Goal: Task Accomplishment & Management: Complete application form

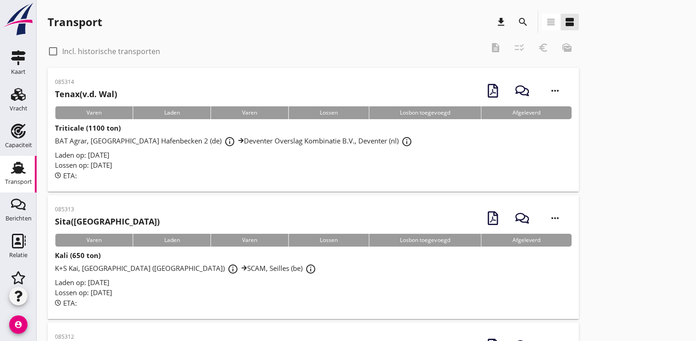
click at [11, 171] on use at bounding box center [18, 168] width 15 height 12
click at [55, 53] on div at bounding box center [53, 51] width 16 height 16
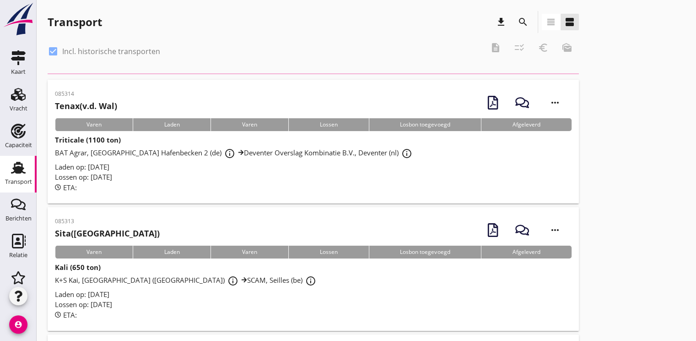
click at [55, 53] on div at bounding box center [53, 51] width 16 height 16
checkbox input "false"
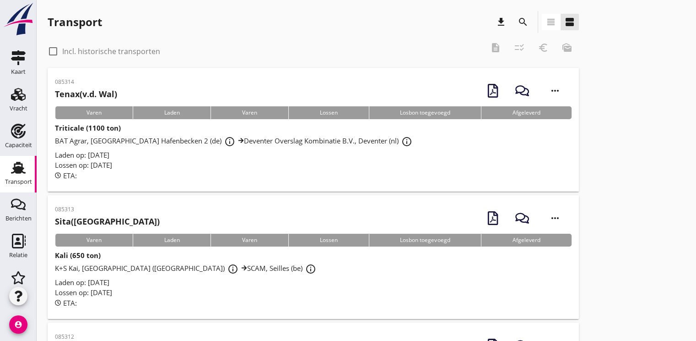
click at [494, 49] on div "check_box_outline_blank Incl. historische transporten description checklist_rtl…" at bounding box center [313, 50] width 531 height 27
click at [519, 46] on div "check_box_outline_blank Incl. historische transporten description checklist_rtl…" at bounding box center [313, 50] width 531 height 27
click at [525, 26] on icon "search" at bounding box center [523, 21] width 11 height 11
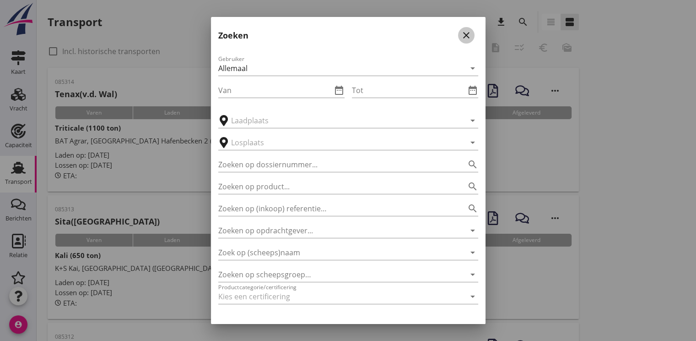
click at [461, 38] on icon "close" at bounding box center [466, 35] width 11 height 11
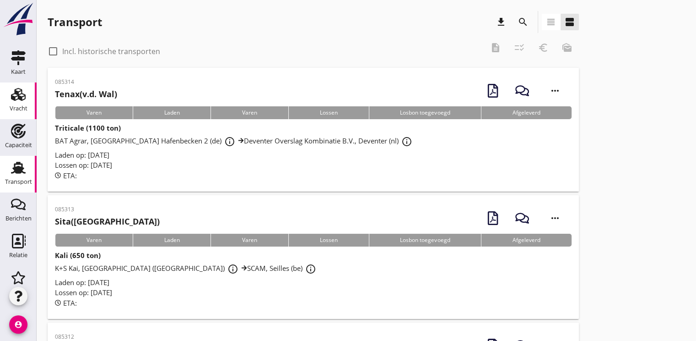
click at [15, 98] on use at bounding box center [18, 94] width 15 height 13
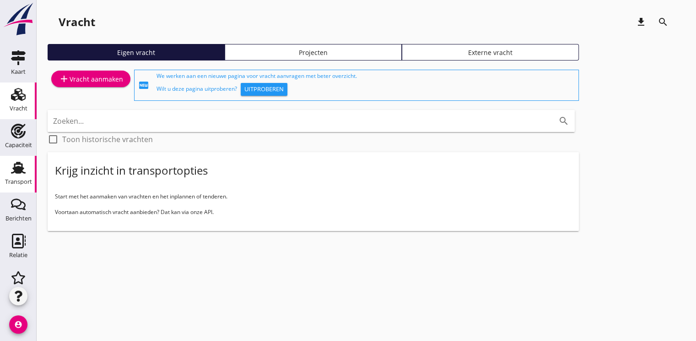
click at [17, 180] on div "Transport" at bounding box center [18, 182] width 27 height 6
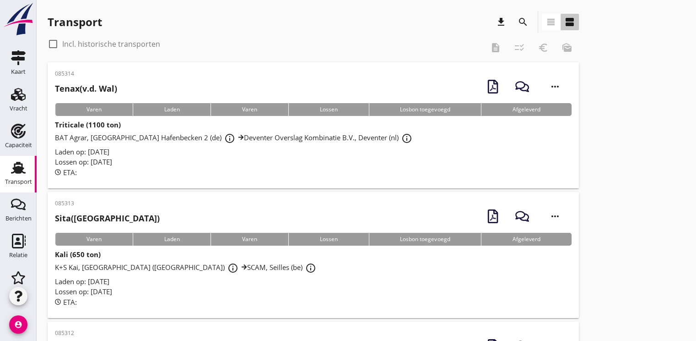
click at [569, 22] on icon "view_agenda" at bounding box center [569, 21] width 11 height 11
click at [555, 23] on icon "view_headline" at bounding box center [551, 21] width 11 height 11
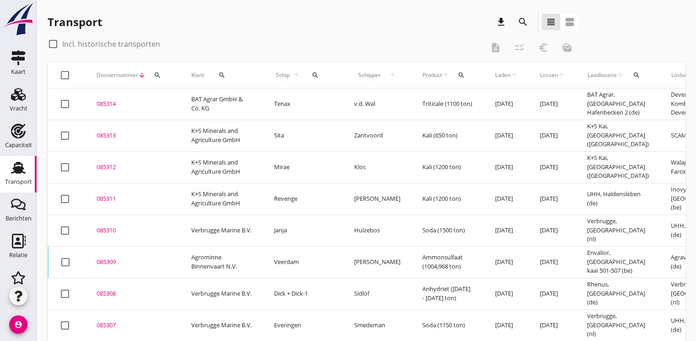
click at [160, 75] on icon "search" at bounding box center [157, 74] width 7 height 7
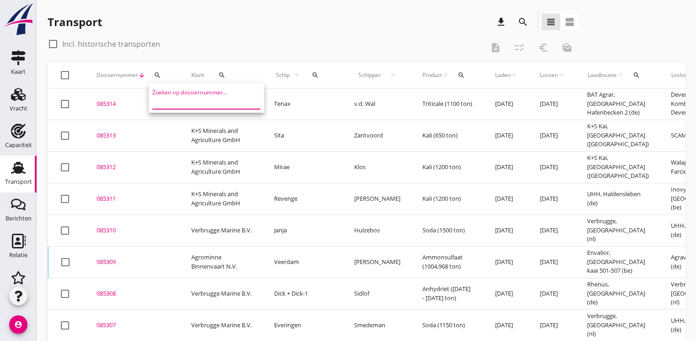
click at [163, 103] on input "Zoeken op dossiernummer..." at bounding box center [199, 101] width 95 height 15
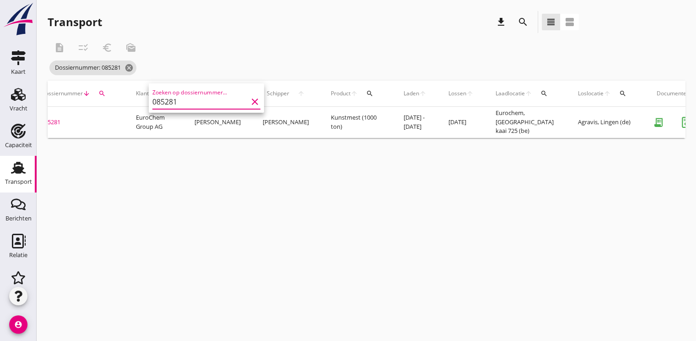
scroll to position [0, 235]
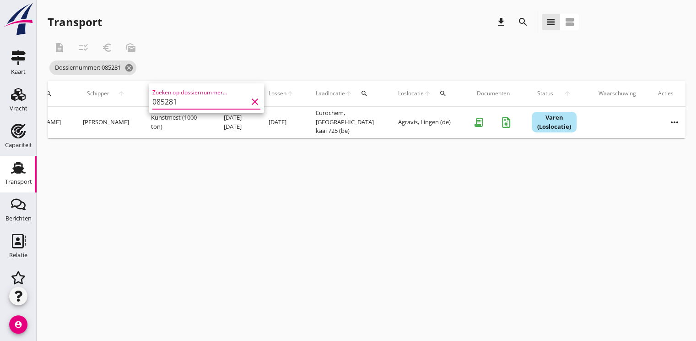
type input "085281"
click at [662, 120] on icon "more_horiz" at bounding box center [675, 122] width 26 height 26
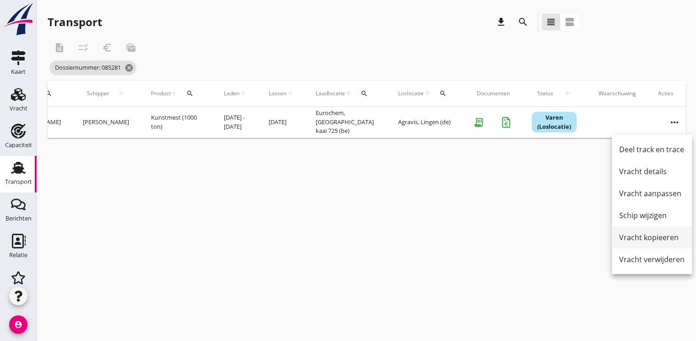
click at [651, 235] on div "Vracht kopieeren" at bounding box center [651, 237] width 65 height 11
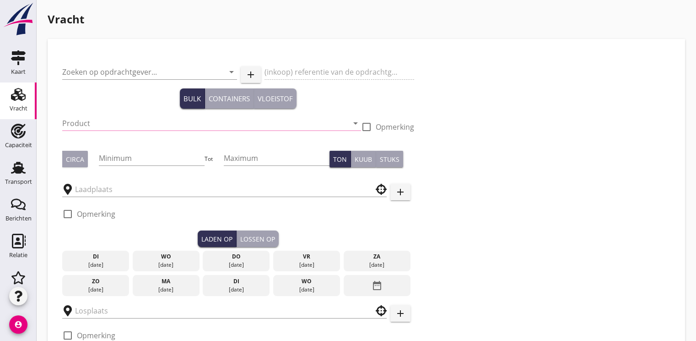
type input "EuroChem Group AG"
type input "Kunstmest (7242)"
checkbox input "true"
type input "1000"
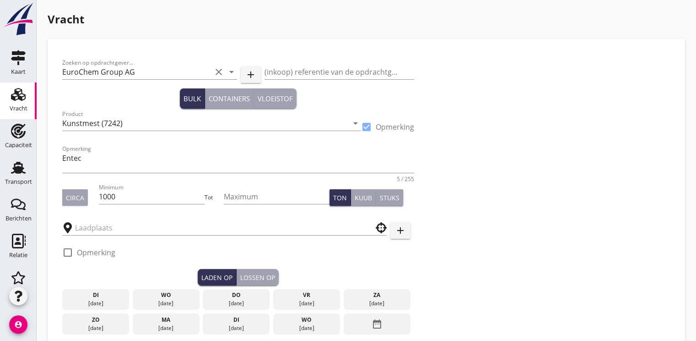
type input "Eurochem"
type input "Agravis"
checkbox input "true"
type input "12250"
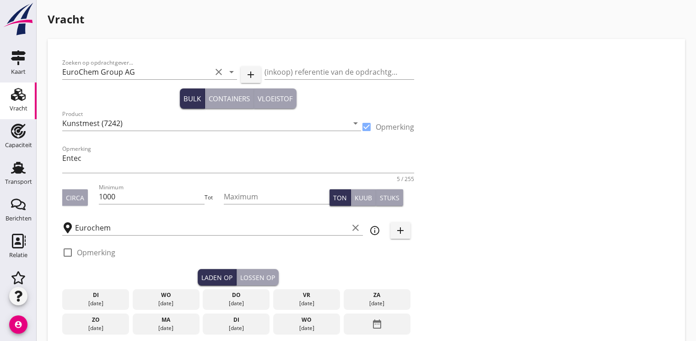
checkbox input "false"
radio input "false"
checkbox input "true"
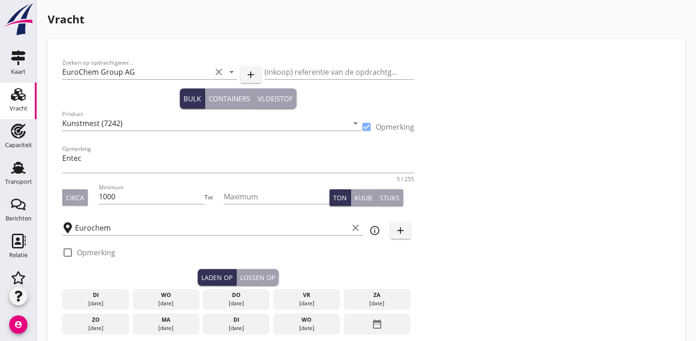
checkbox input "true"
type input "2"
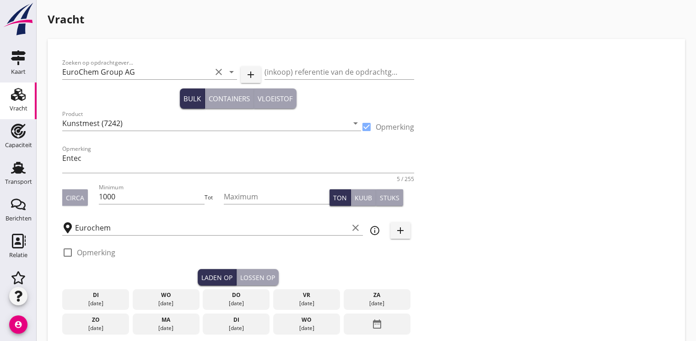
type input "21"
type input "10.5"
checkbox input "false"
radio input "false"
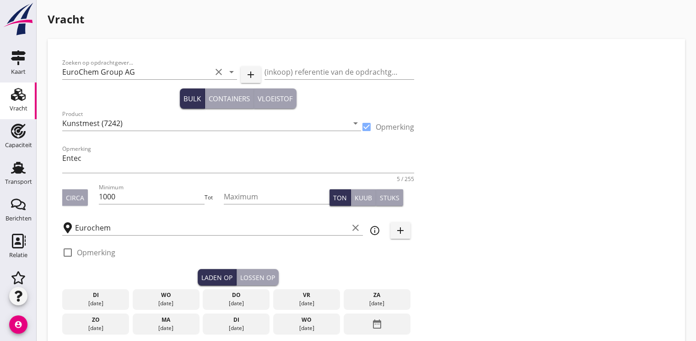
radio input "false"
checkbox input "true"
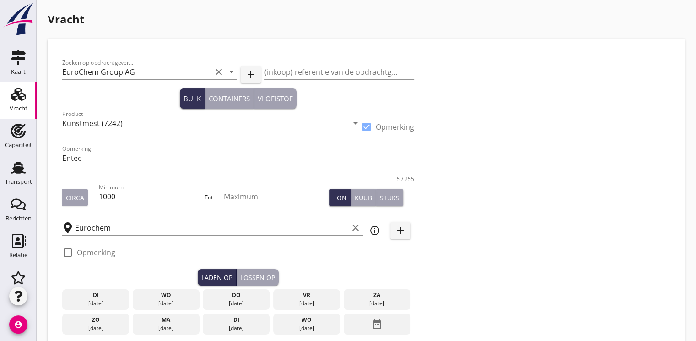
type input "24"
type input "2"
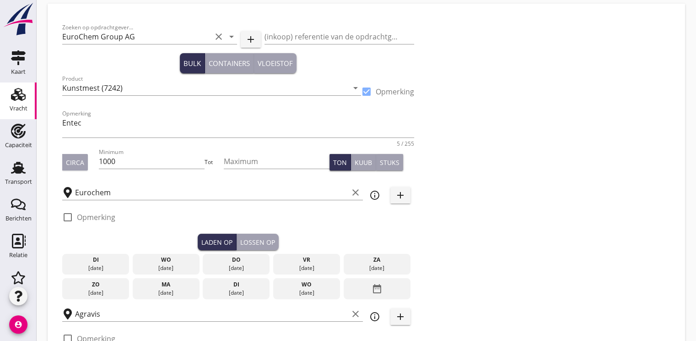
scroll to position [92, 0]
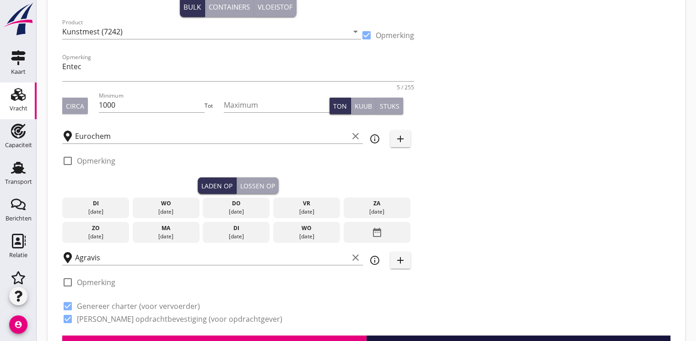
click at [234, 207] on div "[DATE]" at bounding box center [236, 211] width 62 height 8
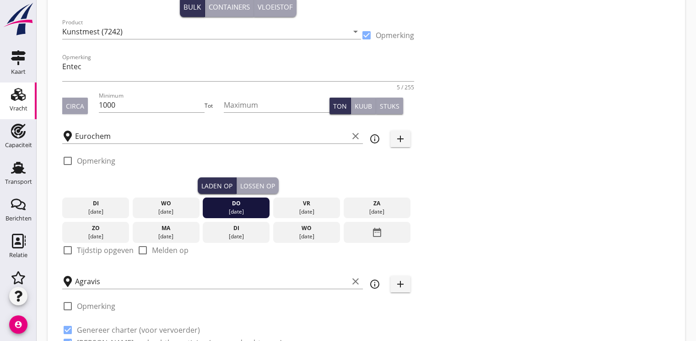
click at [64, 249] on div at bounding box center [68, 250] width 16 height 16
checkbox input "true"
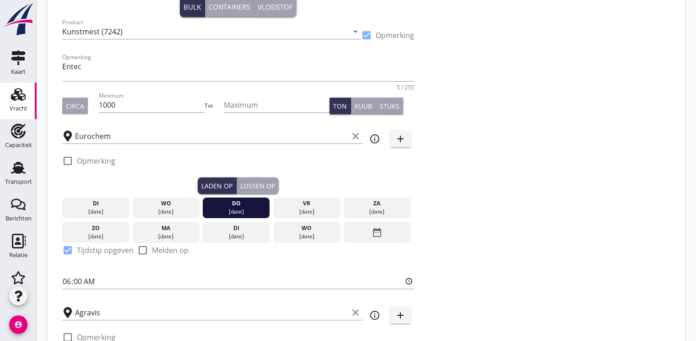
click at [256, 181] on div "Lossen op" at bounding box center [257, 186] width 35 height 10
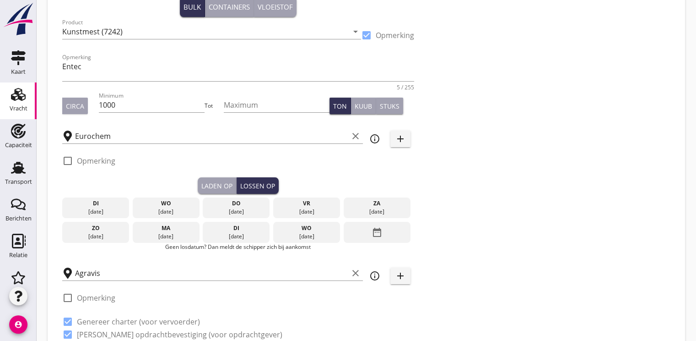
click at [169, 234] on div "[DATE]" at bounding box center [166, 236] width 62 height 8
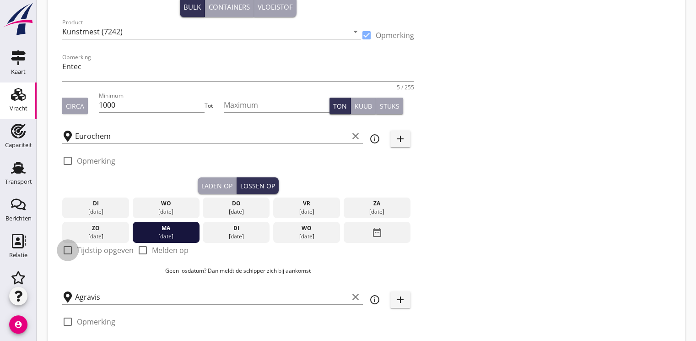
click at [68, 251] on div at bounding box center [68, 250] width 16 height 16
checkbox input "true"
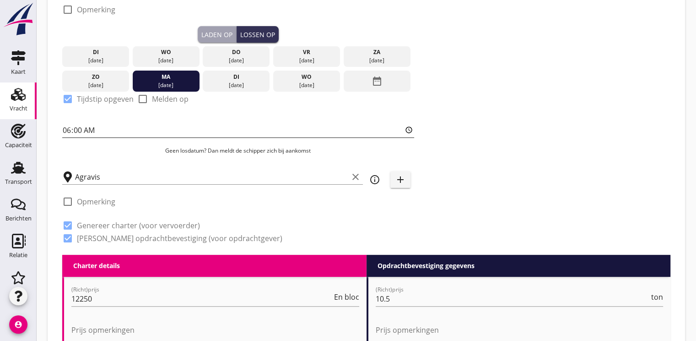
scroll to position [275, 0]
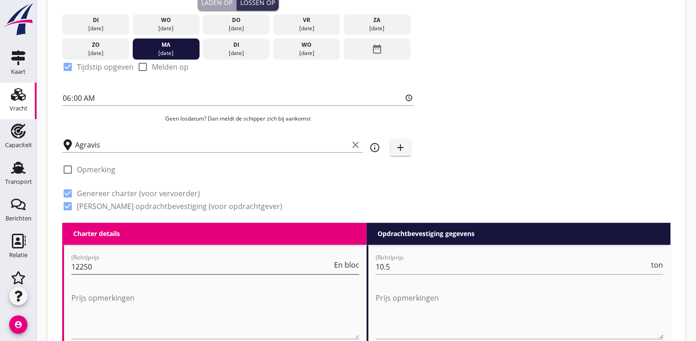
click at [99, 267] on input "12250" at bounding box center [201, 266] width 261 height 15
type input "1"
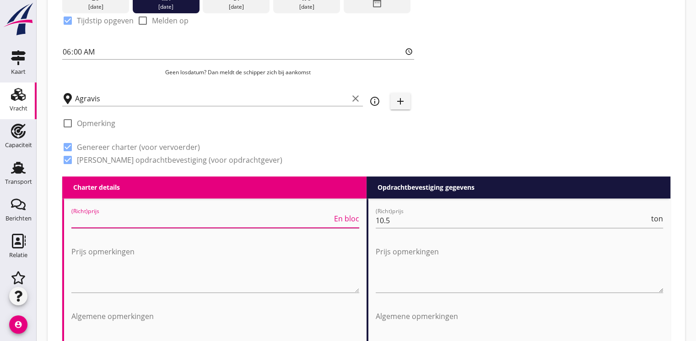
scroll to position [412, 0]
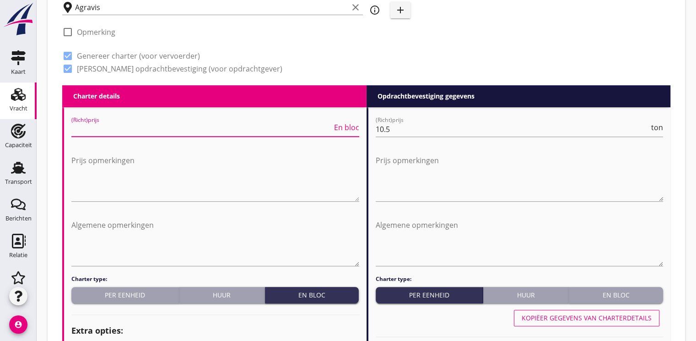
click at [216, 294] on div "Huur" at bounding box center [222, 295] width 78 height 10
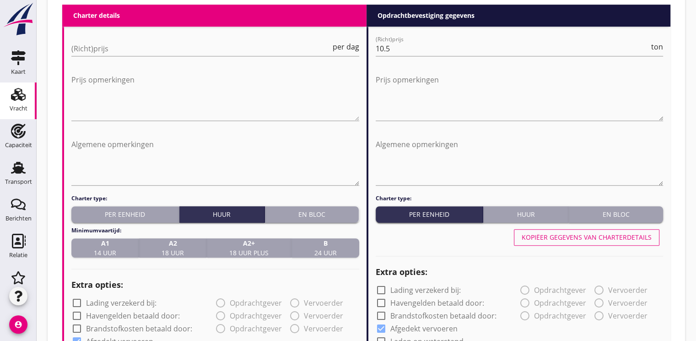
scroll to position [504, 0]
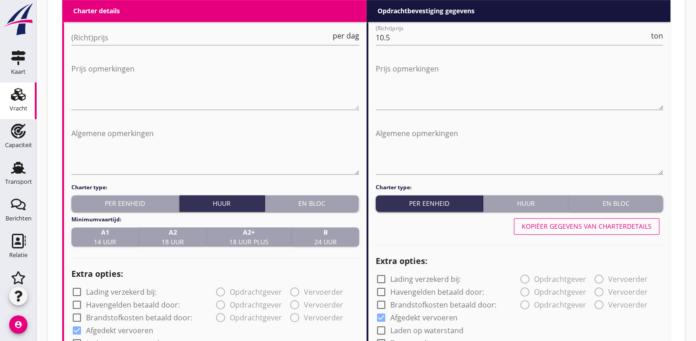
click at [108, 236] on strong "A1" at bounding box center [105, 232] width 22 height 10
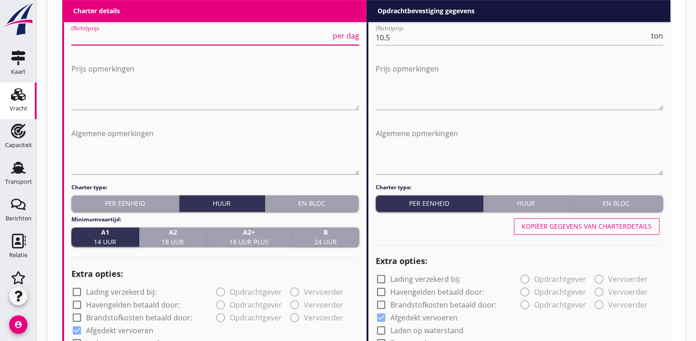
click at [87, 40] on input "(Richt)prijs" at bounding box center [201, 37] width 260 height 15
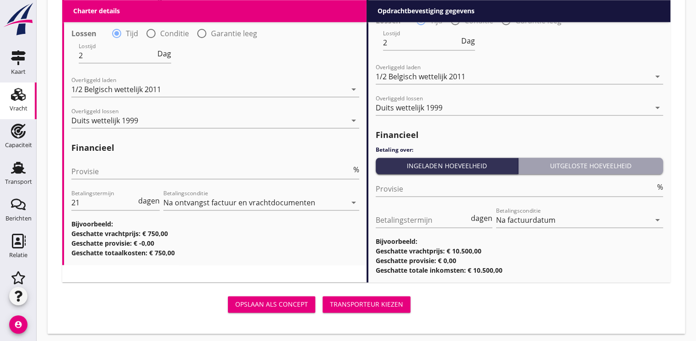
scroll to position [1121, 0]
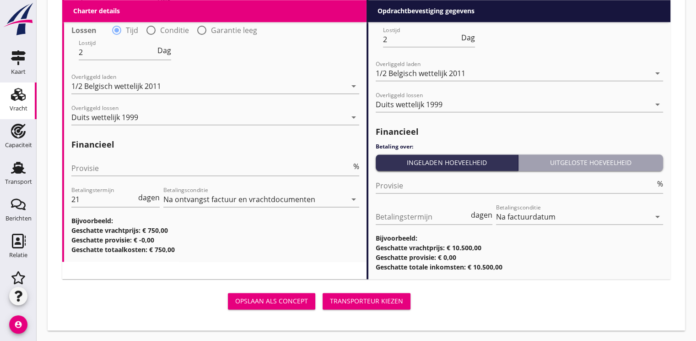
type input "750"
click at [364, 301] on div "Transporteur kiezen" at bounding box center [366, 301] width 73 height 10
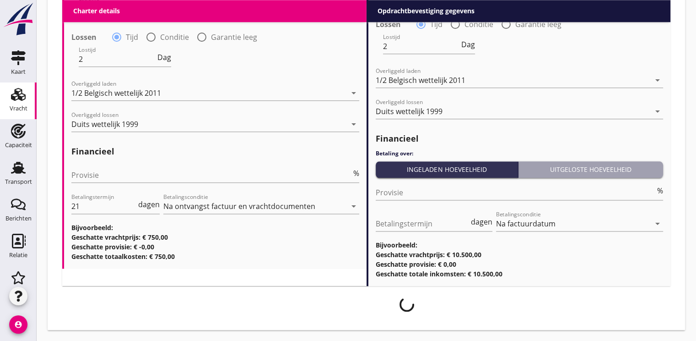
scroll to position [1113, 0]
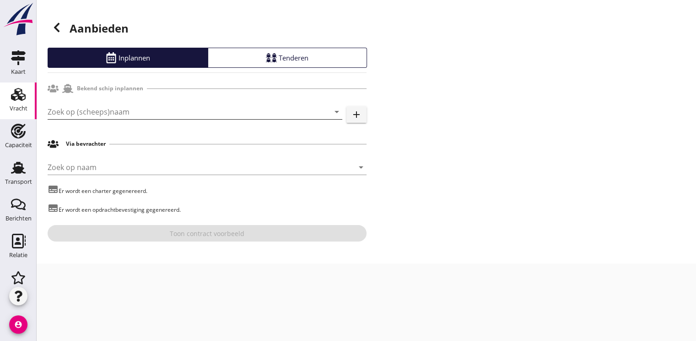
click at [105, 104] on input "Zoek op (scheeps)naam" at bounding box center [182, 111] width 269 height 15
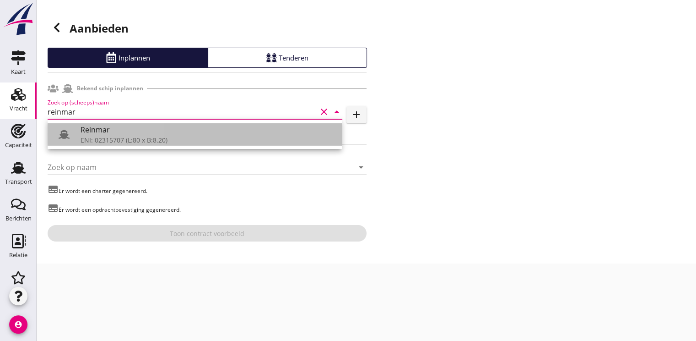
click at [136, 130] on div "Reinmar" at bounding box center [208, 129] width 254 height 11
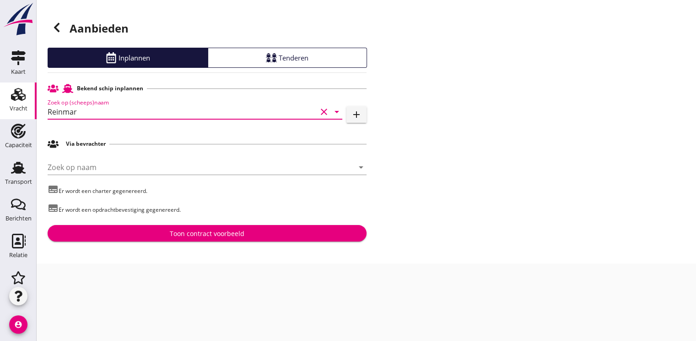
type input "Reinmar"
click at [219, 229] on div "Toon contract voorbeeld" at bounding box center [207, 233] width 75 height 10
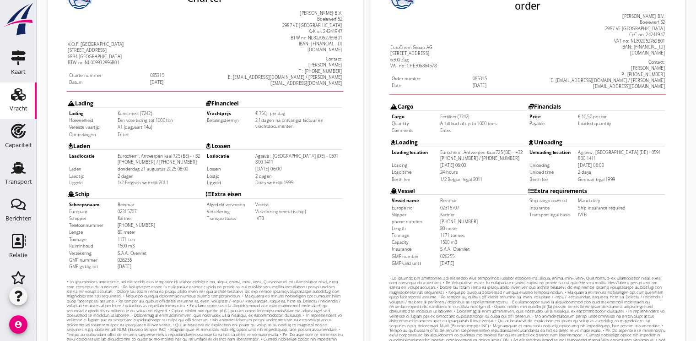
scroll to position [269, 0]
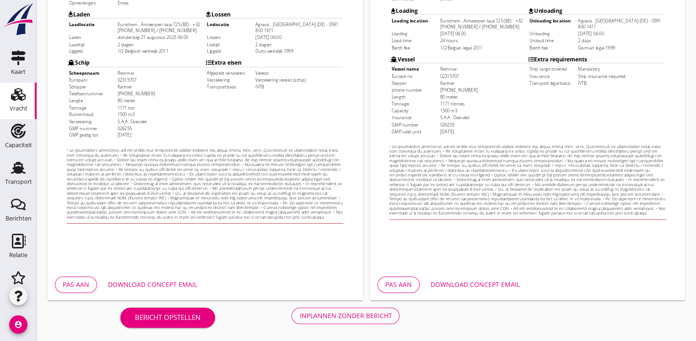
click at [344, 311] on div "Inplannen zonder bericht" at bounding box center [345, 315] width 92 height 10
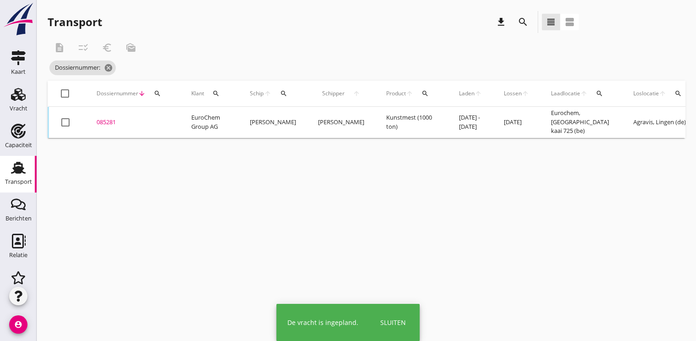
click at [392, 322] on div "Deel track en trace Vracht details Vracht aanpassen Schip wijzigen Vracht kopie…" at bounding box center [348, 170] width 696 height 341
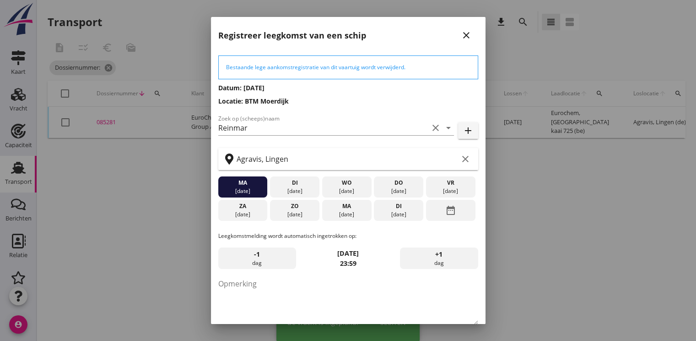
scroll to position [48, 0]
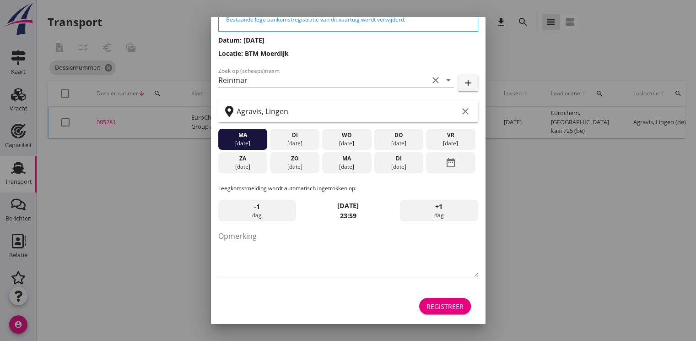
click at [438, 307] on div "Registreer" at bounding box center [445, 306] width 37 height 10
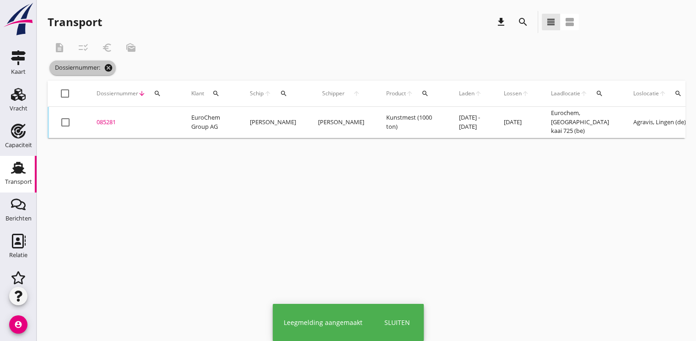
click at [109, 68] on icon "cancel" at bounding box center [108, 67] width 9 height 9
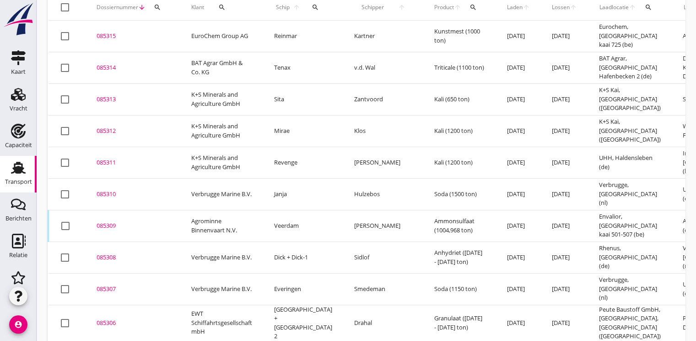
scroll to position [0, 0]
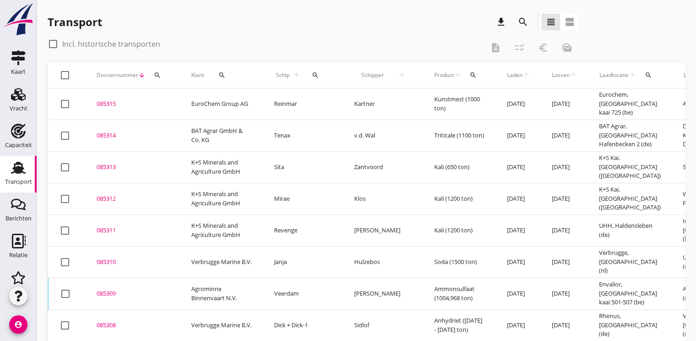
click at [155, 73] on icon "search" at bounding box center [157, 74] width 7 height 7
click at [179, 101] on input "Zoeken op dossiernummer..." at bounding box center [199, 101] width 95 height 15
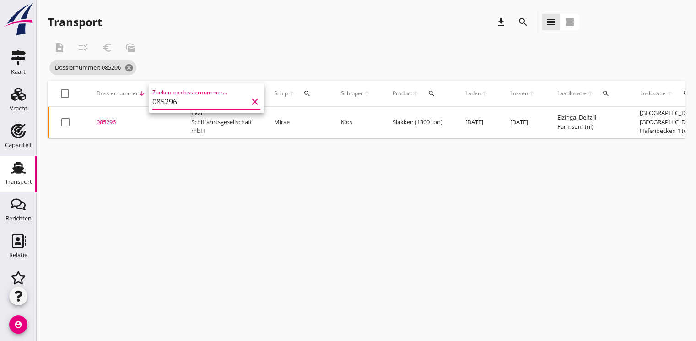
scroll to position [0, 265]
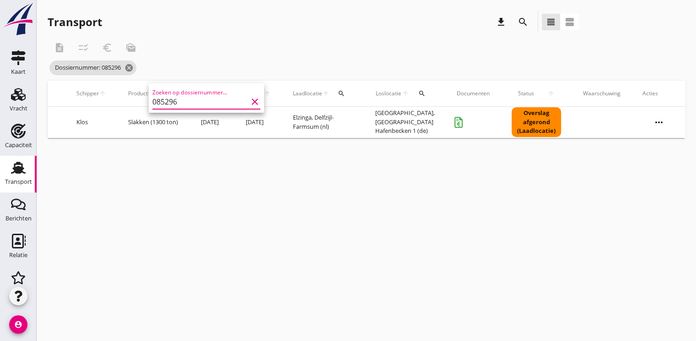
type input "085296"
click at [661, 122] on icon "more_horiz" at bounding box center [659, 122] width 26 height 26
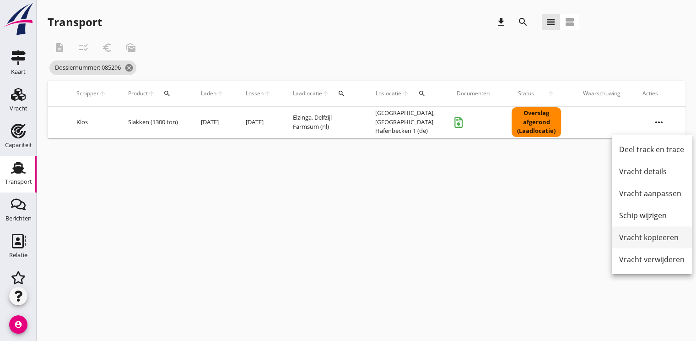
click at [656, 238] on div "Vracht kopieeren" at bounding box center [651, 237] width 65 height 11
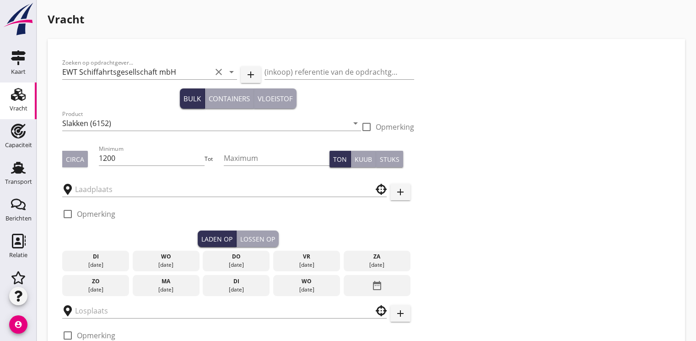
type input "[PERSON_NAME]"
type input "UHM"
checkbox input "true"
click at [141, 159] on input "1200" at bounding box center [152, 158] width 106 height 15
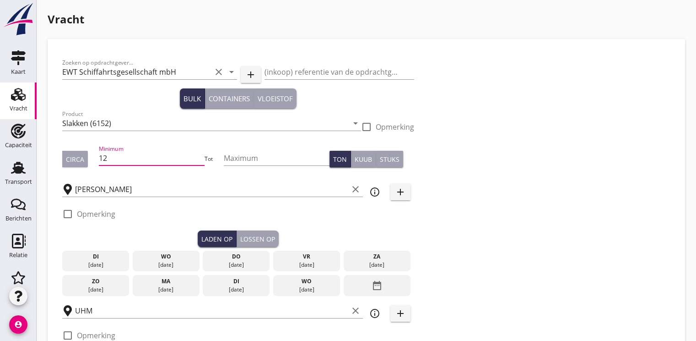
type input "1"
type input "1050"
click at [314, 259] on div "vr" at bounding box center [307, 256] width 62 height 8
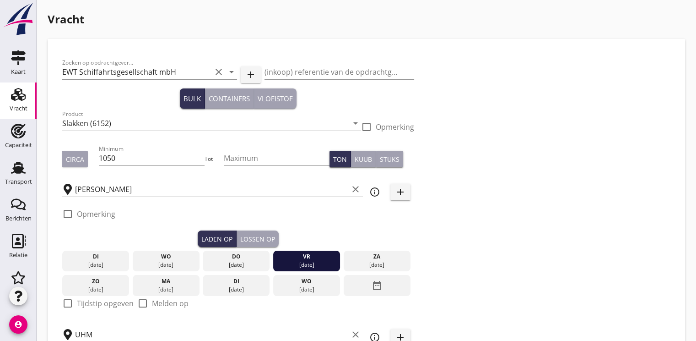
click at [65, 302] on div at bounding box center [68, 303] width 16 height 16
checkbox input "true"
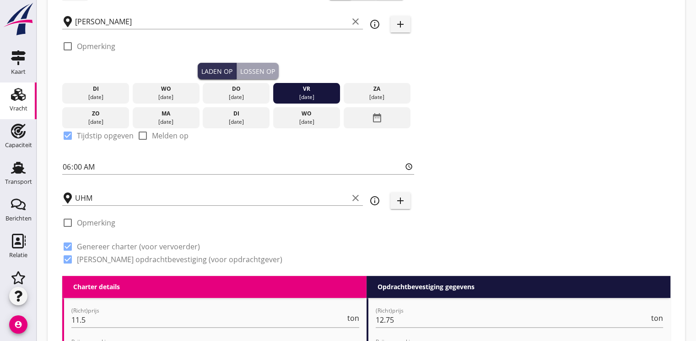
scroll to position [183, 0]
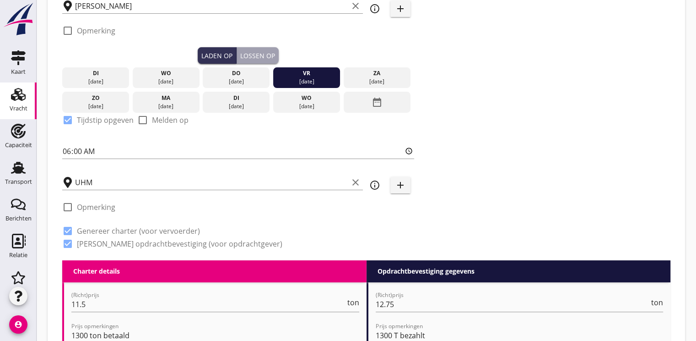
click at [257, 54] on div "Lossen op" at bounding box center [257, 56] width 35 height 10
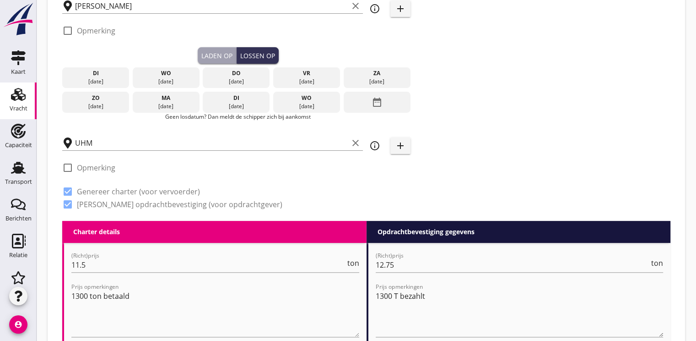
click at [377, 103] on icon "date_range" at bounding box center [377, 102] width 11 height 16
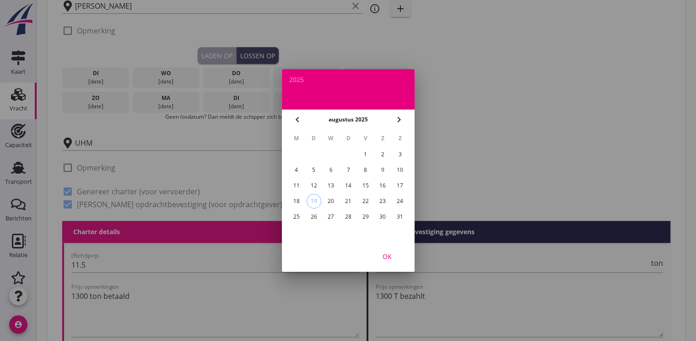
click at [366, 212] on div "29" at bounding box center [365, 216] width 15 height 15
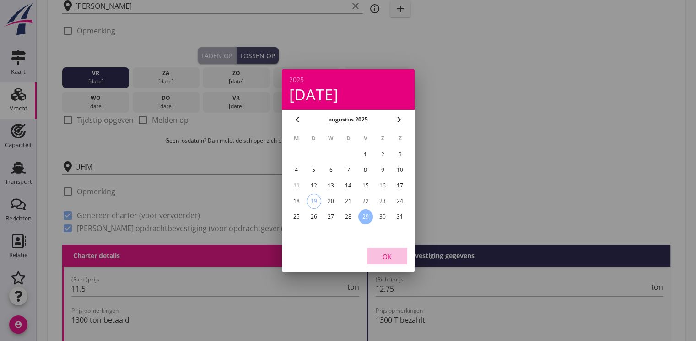
click at [390, 259] on div "OK" at bounding box center [387, 256] width 26 height 10
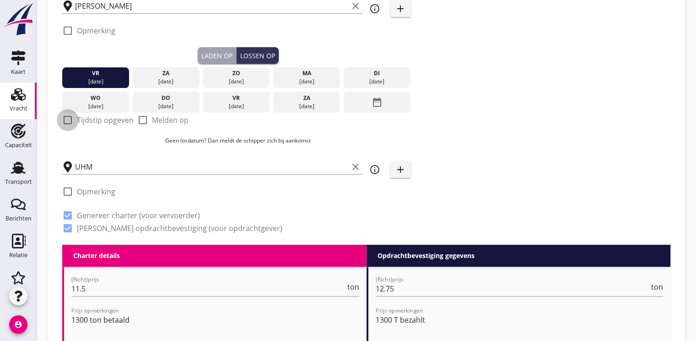
click at [69, 119] on div at bounding box center [68, 120] width 16 height 16
checkbox input "true"
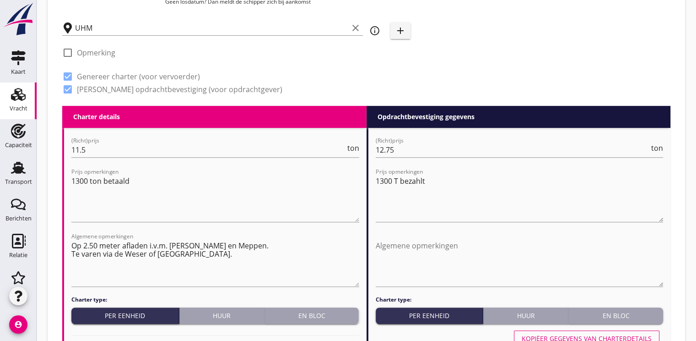
scroll to position [366, 0]
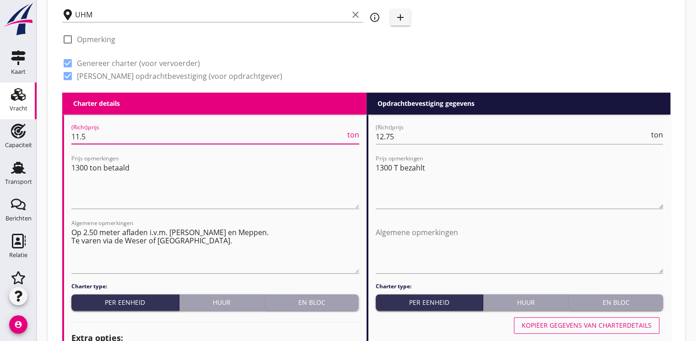
drag, startPoint x: 96, startPoint y: 137, endPoint x: 60, endPoint y: 137, distance: 35.2
type input "15500"
click at [388, 168] on textarea "1300 T bezahlt" at bounding box center [520, 184] width 288 height 48
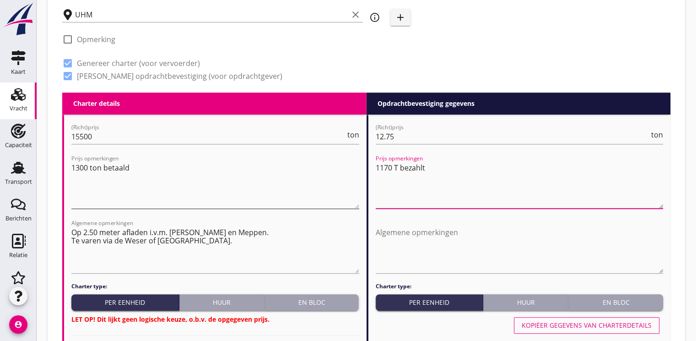
type textarea "1170 T bezahlt"
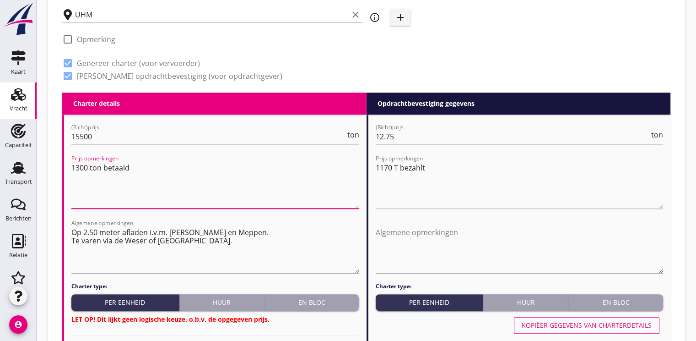
drag, startPoint x: 144, startPoint y: 169, endPoint x: 60, endPoint y: 168, distance: 83.8
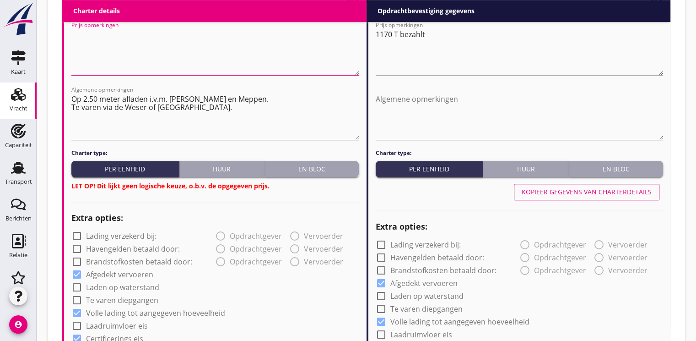
scroll to position [549, 0]
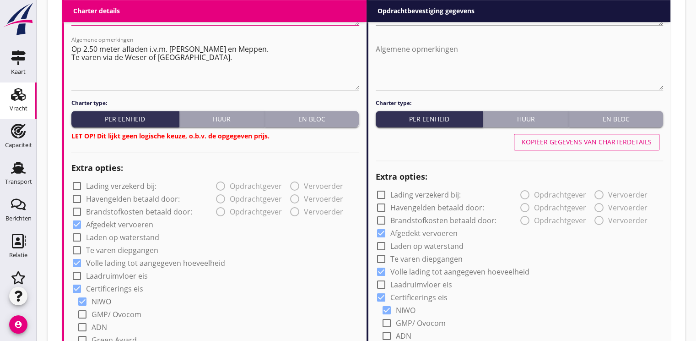
click at [302, 119] on div "En bloc" at bounding box center [312, 119] width 87 height 10
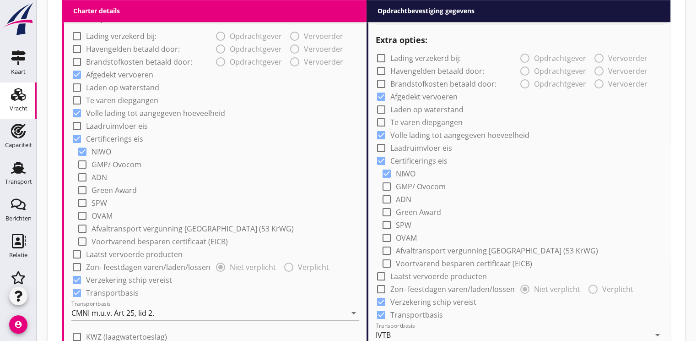
scroll to position [687, 0]
click at [81, 139] on div at bounding box center [77, 138] width 16 height 16
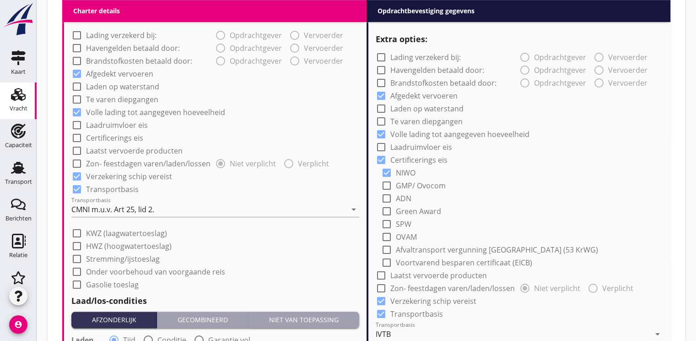
click at [75, 137] on div at bounding box center [77, 138] width 16 height 16
checkbox input "true"
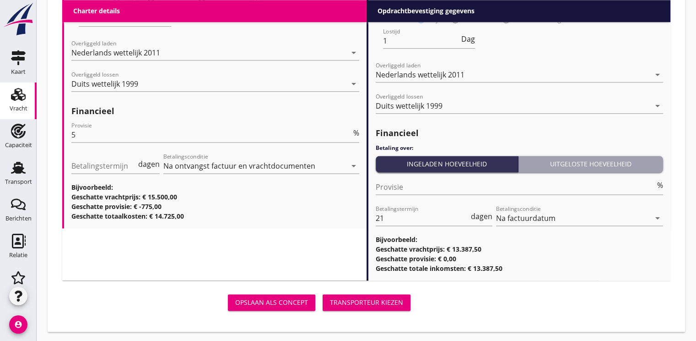
scroll to position [1185, 0]
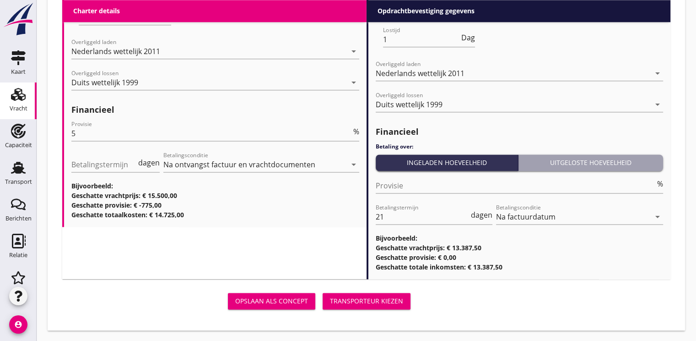
click at [369, 301] on div "Transporteur kiezen" at bounding box center [366, 301] width 73 height 10
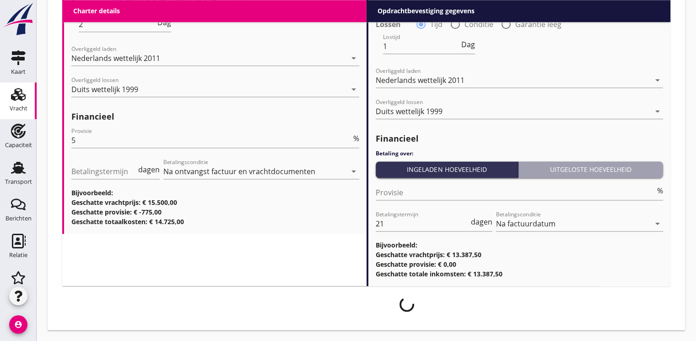
scroll to position [1177, 0]
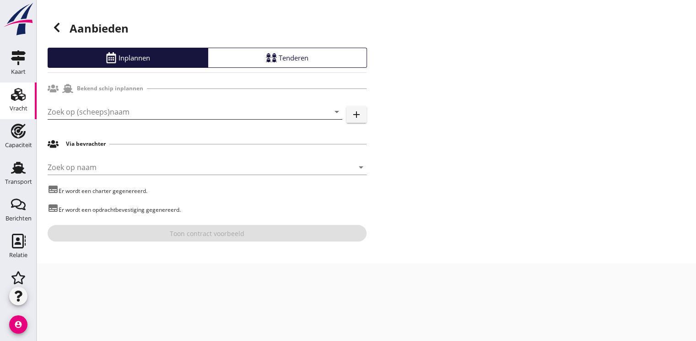
click at [79, 110] on input "Zoek op (scheeps)naam" at bounding box center [182, 111] width 269 height 15
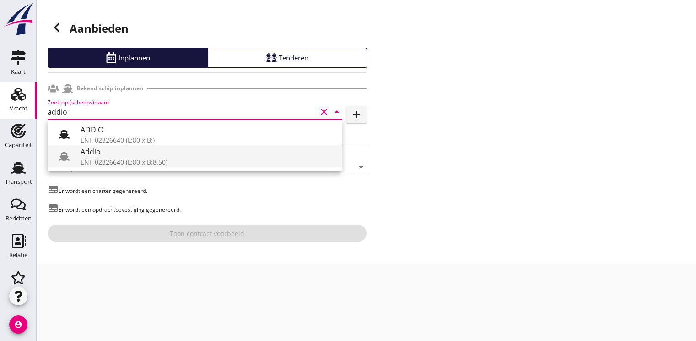
click at [107, 157] on div "ENI: 02326640 (L:80 x B:8.50)" at bounding box center [208, 162] width 254 height 10
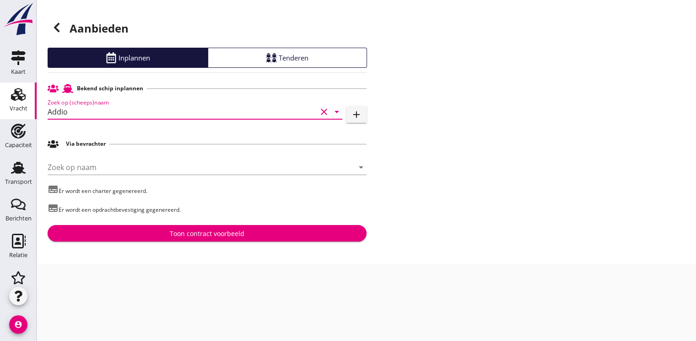
type input "Addio"
click at [203, 234] on div "Toon contract voorbeeld" at bounding box center [207, 233] width 75 height 10
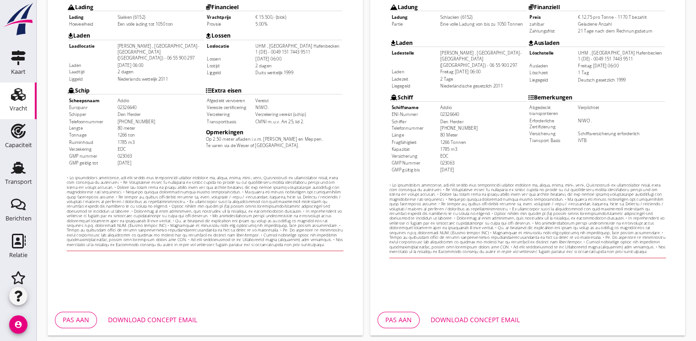
scroll to position [269, 0]
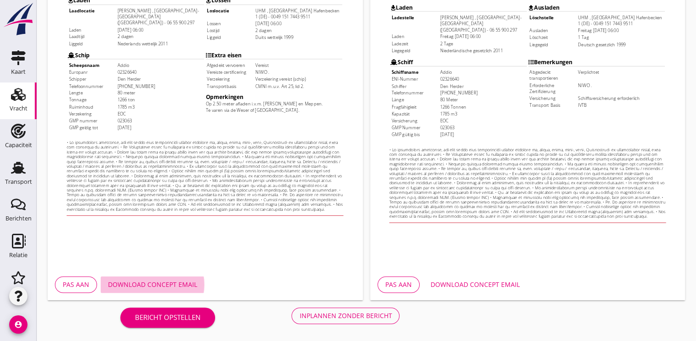
click at [163, 282] on div "Download concept email" at bounding box center [152, 284] width 89 height 10
click at [344, 316] on div "Inplannen zonder bericht" at bounding box center [345, 315] width 92 height 10
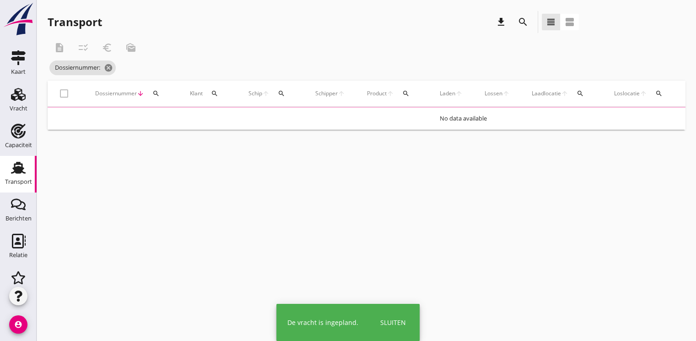
click at [401, 319] on div "Sluiten" at bounding box center [393, 322] width 26 height 10
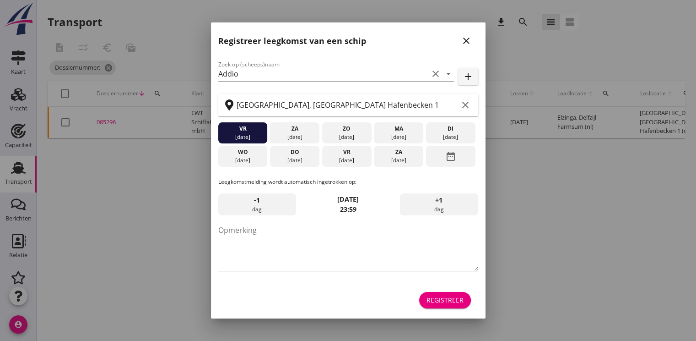
click at [452, 300] on div "Registreer" at bounding box center [445, 300] width 37 height 10
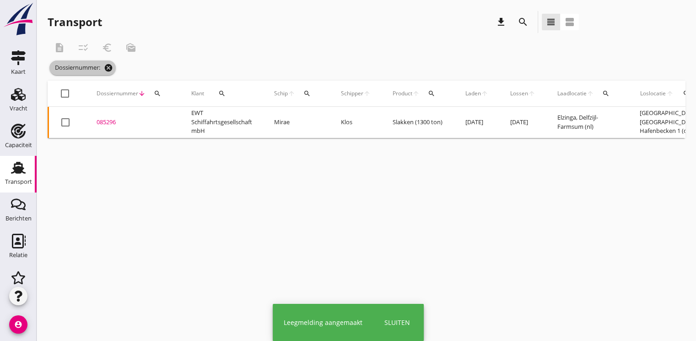
click at [109, 68] on icon "cancel" at bounding box center [108, 67] width 9 height 9
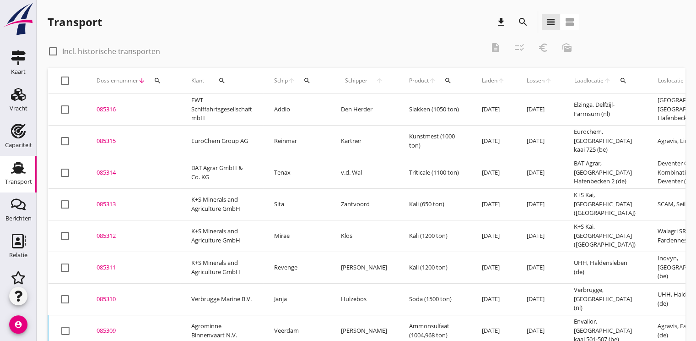
click at [155, 80] on icon "search" at bounding box center [157, 80] width 7 height 7
click at [165, 103] on input "Zoeken op dossiernummer..." at bounding box center [199, 107] width 95 height 15
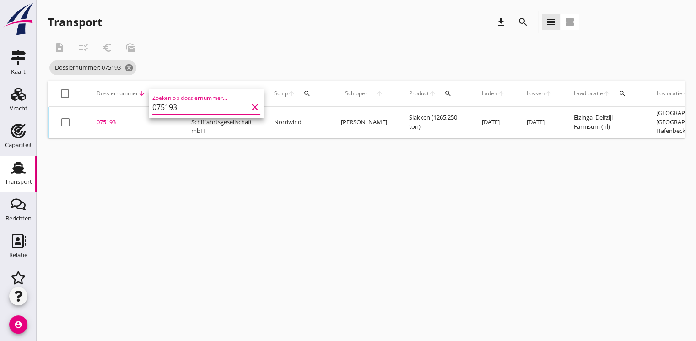
type input "075193"
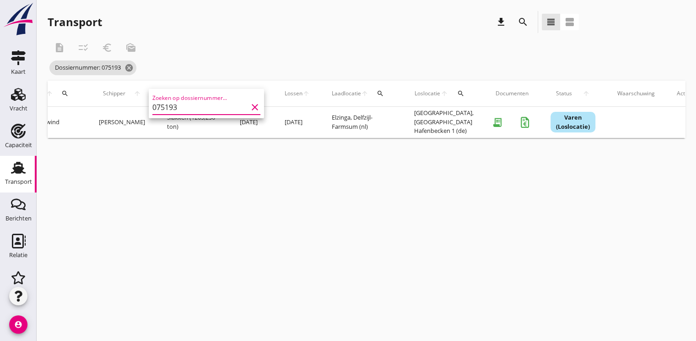
scroll to position [0, 269]
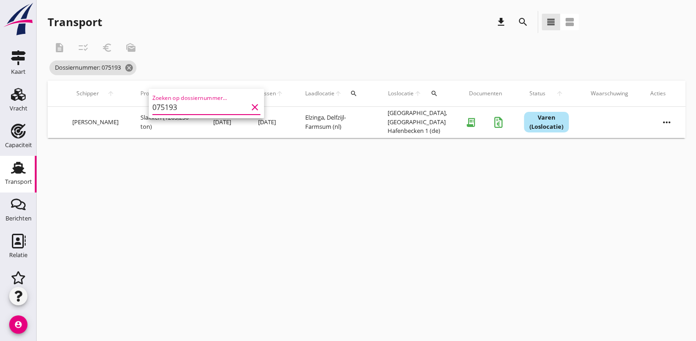
click at [659, 122] on icon "more_horiz" at bounding box center [667, 122] width 26 height 26
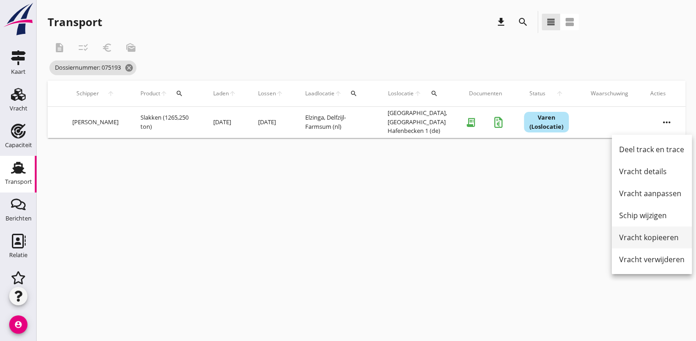
click at [641, 233] on div "Vracht kopieeren" at bounding box center [651, 237] width 65 height 11
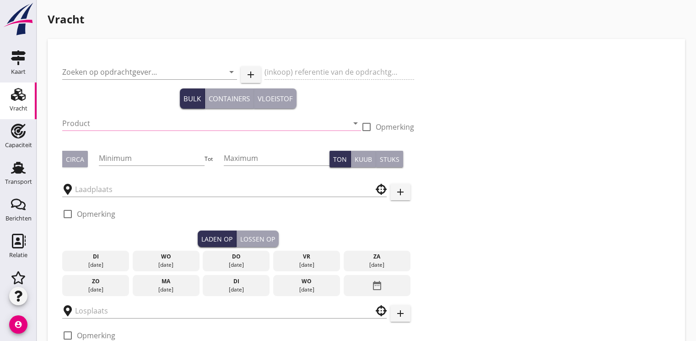
type input "EWT Schiffahrtsgesellschaft mbH"
type input "Slakken (6152)"
type input "1300"
type input "[PERSON_NAME]"
type input "UHM"
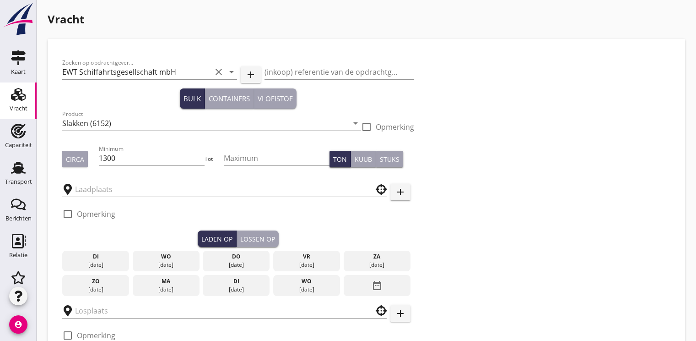
checkbox input "true"
type input "10.75"
checkbox input "false"
radio input "false"
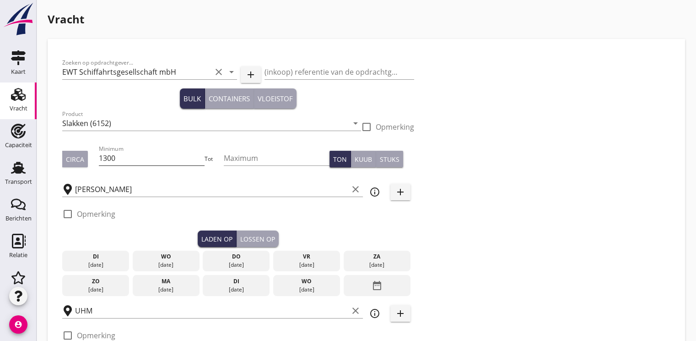
radio input "false"
checkbox input "true"
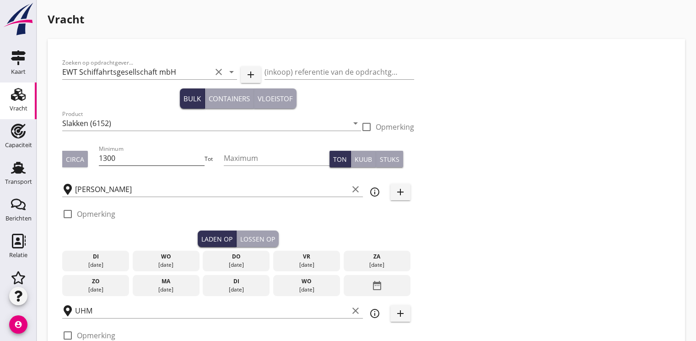
checkbox input "true"
type input "2"
type input "21"
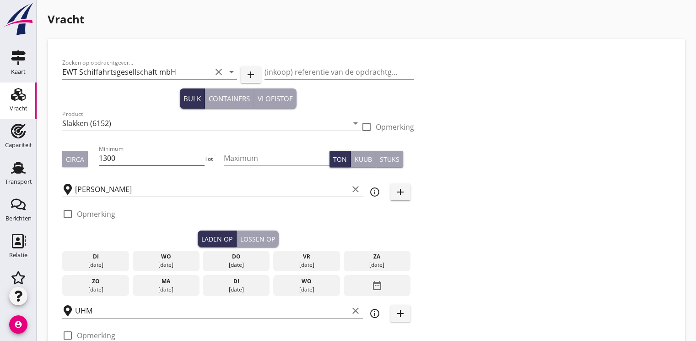
type input "12.25"
checkbox input "false"
radio input "false"
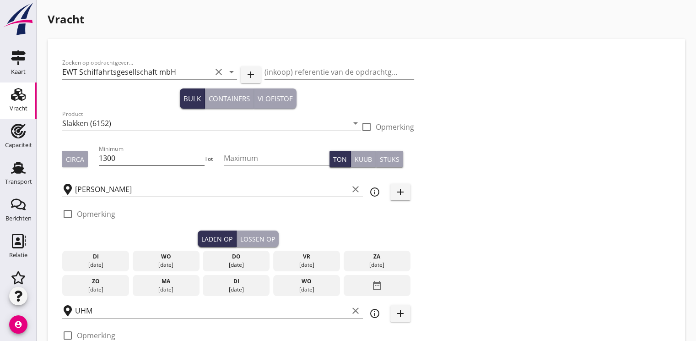
checkbox input "true"
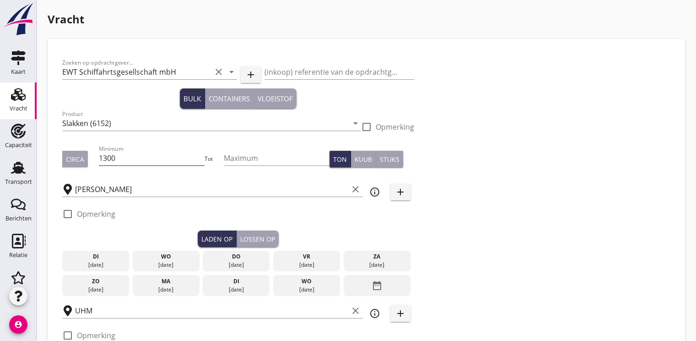
type input "2"
type input "1"
type input "21"
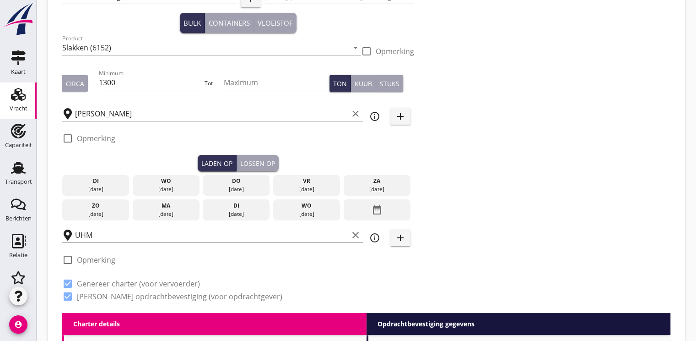
scroll to position [137, 0]
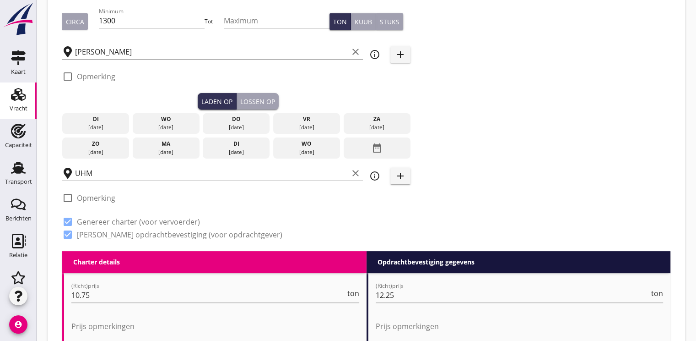
click at [376, 127] on div "[DATE]" at bounding box center [377, 127] width 62 height 8
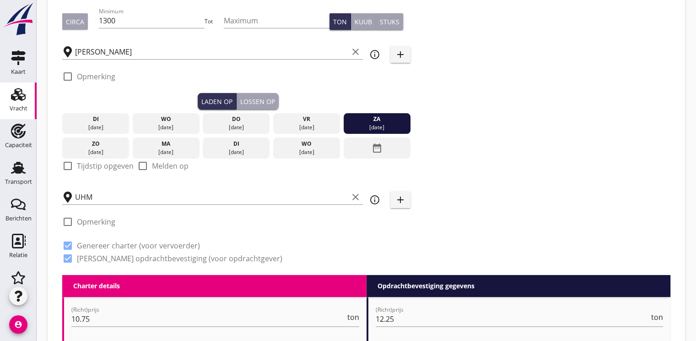
click at [68, 163] on div at bounding box center [68, 166] width 16 height 16
checkbox input "true"
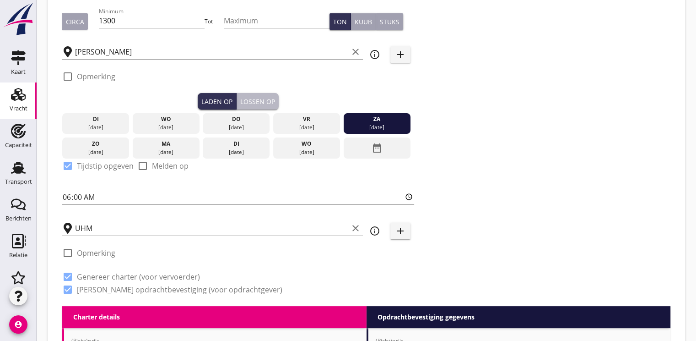
click at [260, 101] on div "Lossen op" at bounding box center [257, 102] width 35 height 10
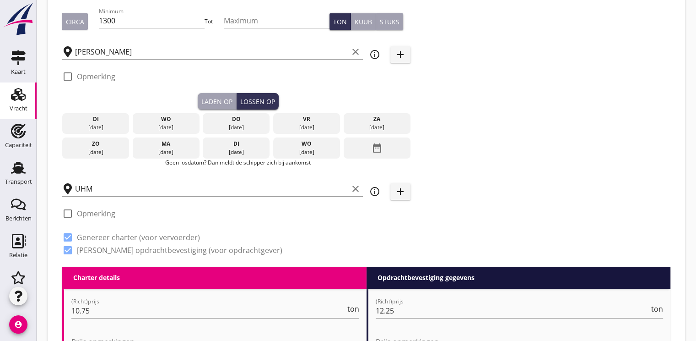
click at [370, 149] on div "date_range" at bounding box center [377, 147] width 67 height 21
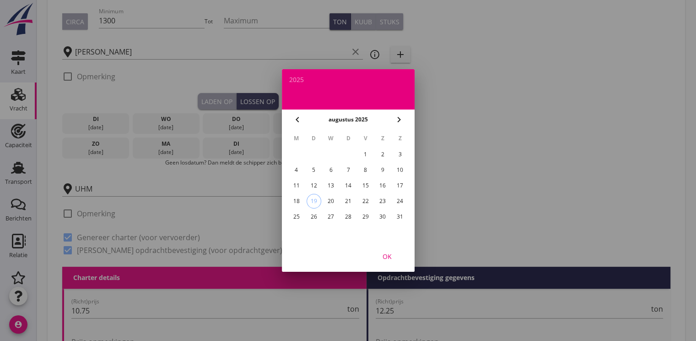
click at [348, 216] on div "28" at bounding box center [348, 216] width 15 height 15
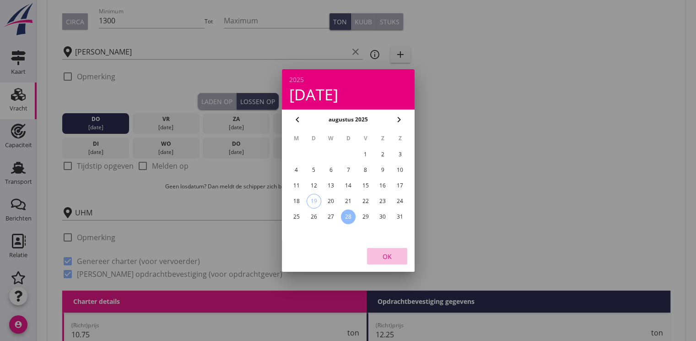
click at [384, 259] on div "OK" at bounding box center [387, 256] width 26 height 10
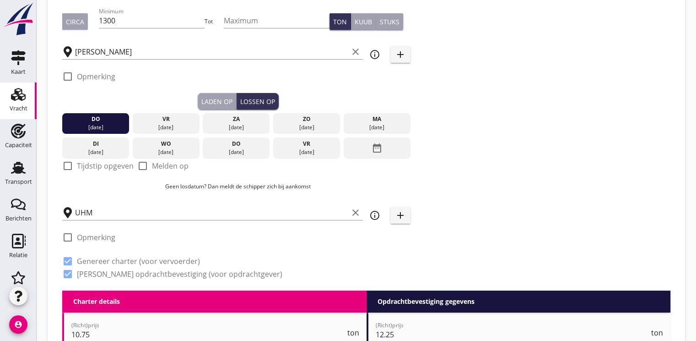
click at [69, 167] on div at bounding box center [68, 166] width 16 height 16
checkbox input "true"
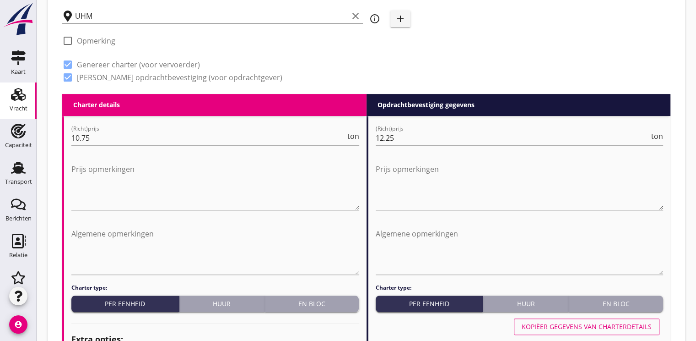
scroll to position [366, 0]
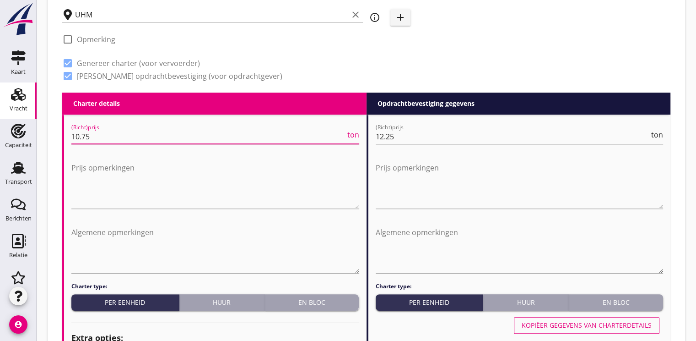
drag, startPoint x: 85, startPoint y: 136, endPoint x: 66, endPoint y: 136, distance: 18.8
type input "11.00"
click at [407, 134] on input "12.25" at bounding box center [513, 136] width 274 height 15
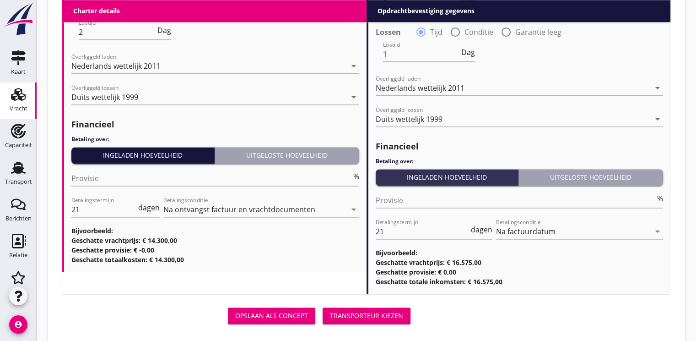
scroll to position [1185, 0]
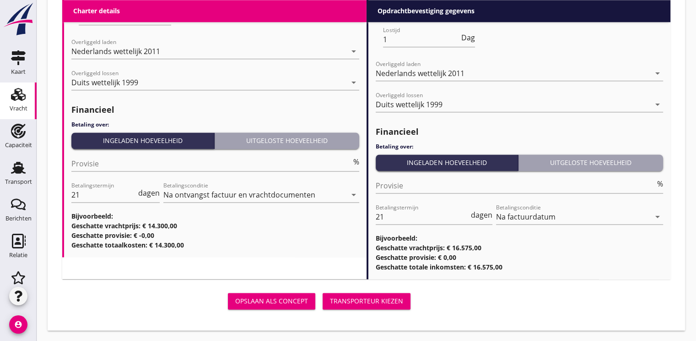
type input "12.75"
click at [380, 297] on div "Transporteur kiezen" at bounding box center [366, 301] width 73 height 10
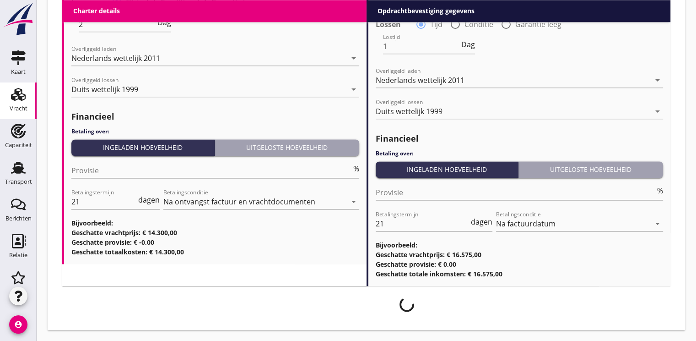
scroll to position [1177, 0]
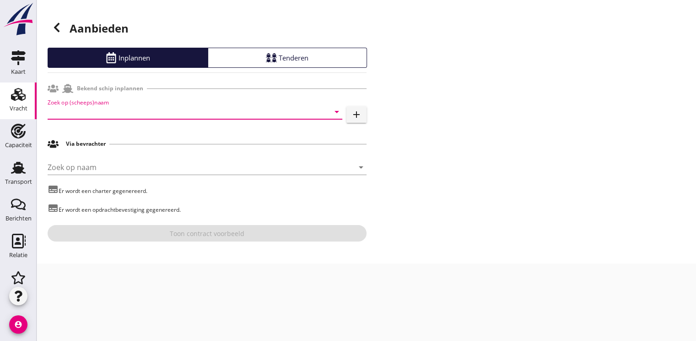
click at [84, 114] on input "Zoek op (scheeps)naam" at bounding box center [182, 111] width 269 height 15
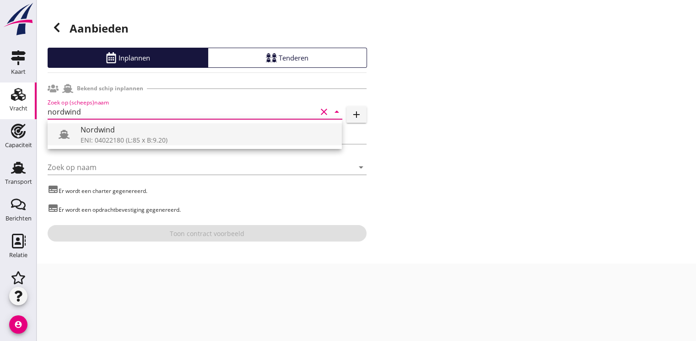
click at [95, 130] on div "Nordwind" at bounding box center [208, 129] width 254 height 11
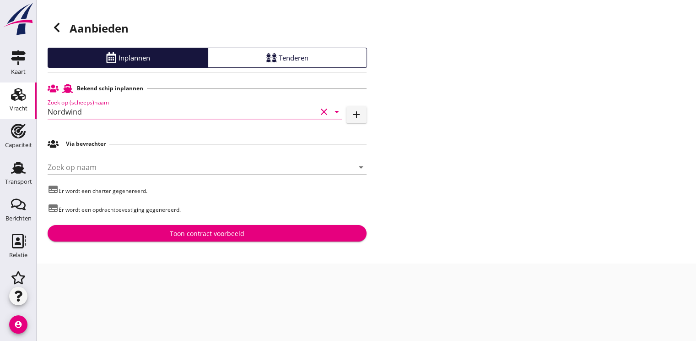
type input "Nordwind"
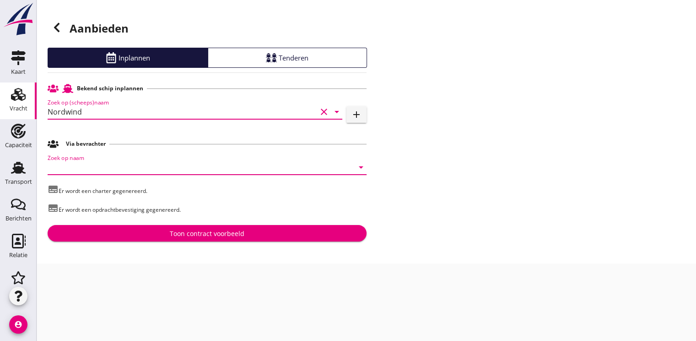
click at [69, 166] on input "Zoek op naam" at bounding box center [194, 167] width 293 height 15
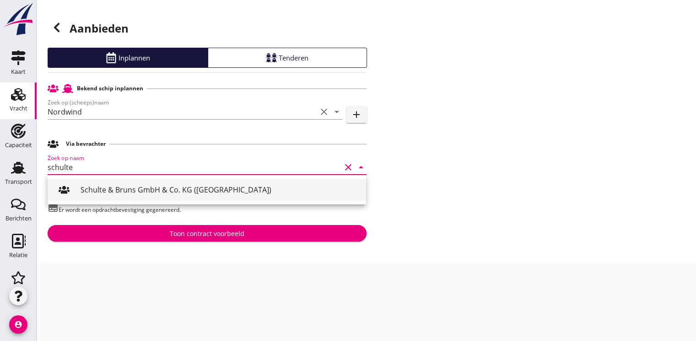
click at [152, 189] on div "Schulte & Bruns GmbH & Co. KG ([GEOGRAPHIC_DATA])" at bounding box center [220, 189] width 278 height 11
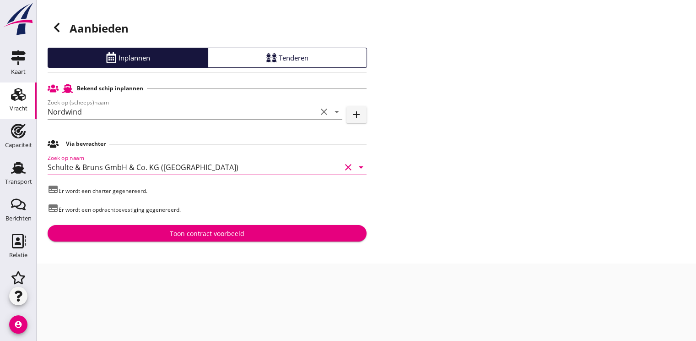
type input "Schulte & Bruns GmbH & Co. KG ([GEOGRAPHIC_DATA])"
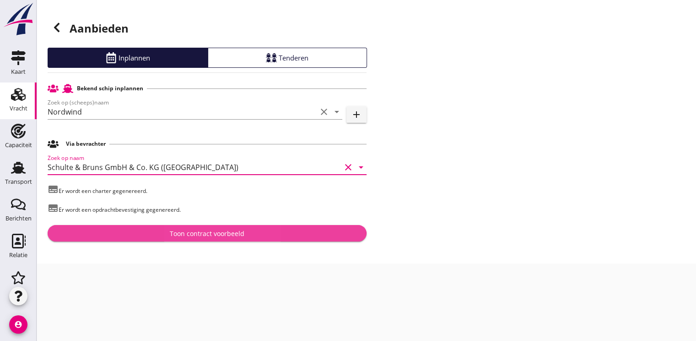
click at [180, 228] on div "Toon contract voorbeeld" at bounding box center [207, 233] width 75 height 10
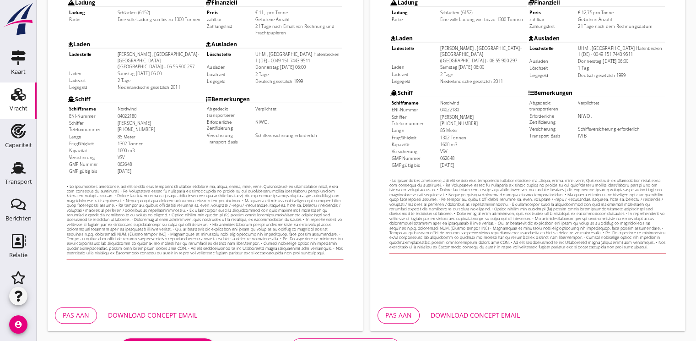
scroll to position [269, 0]
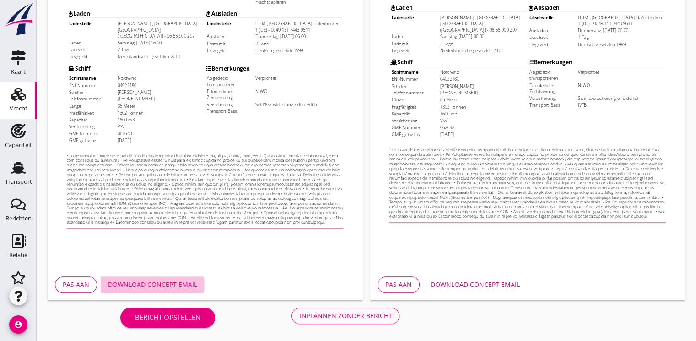
click at [161, 281] on div "Download concept email" at bounding box center [152, 284] width 89 height 10
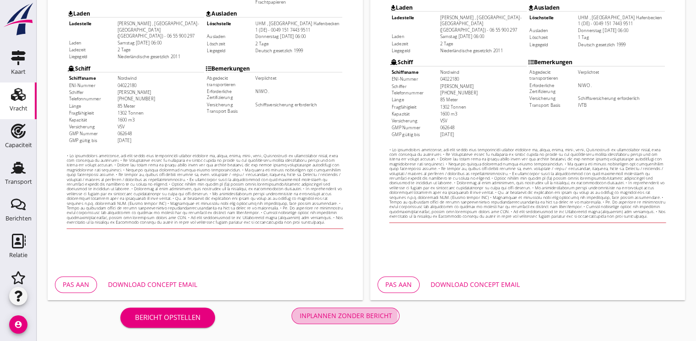
click at [346, 319] on div "Inplannen zonder bericht" at bounding box center [345, 315] width 92 height 10
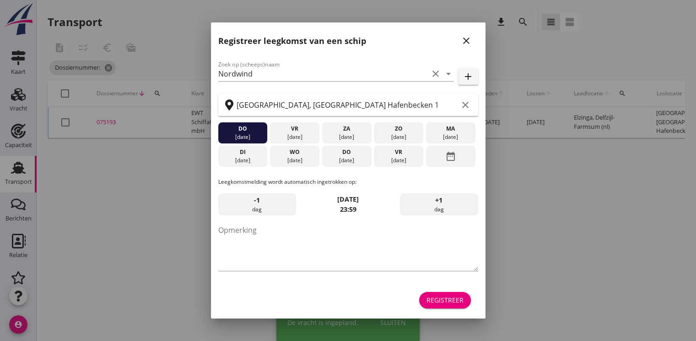
click at [443, 300] on div "Registreer" at bounding box center [445, 300] width 37 height 10
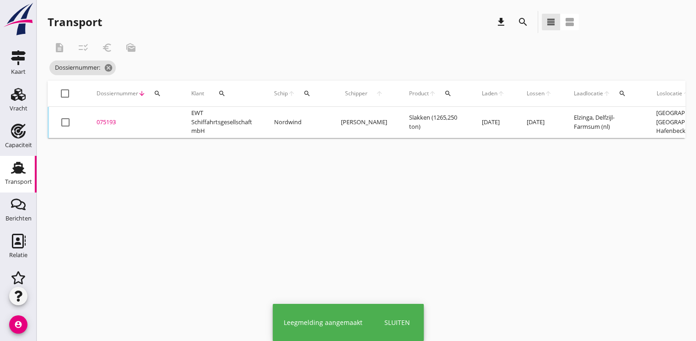
click at [395, 321] on div "Sluiten" at bounding box center [398, 322] width 26 height 10
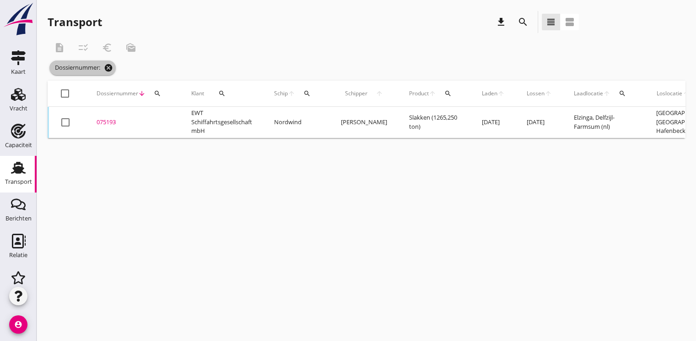
click at [111, 67] on icon "cancel" at bounding box center [108, 67] width 9 height 9
